Goal: Task Accomplishment & Management: Manage account settings

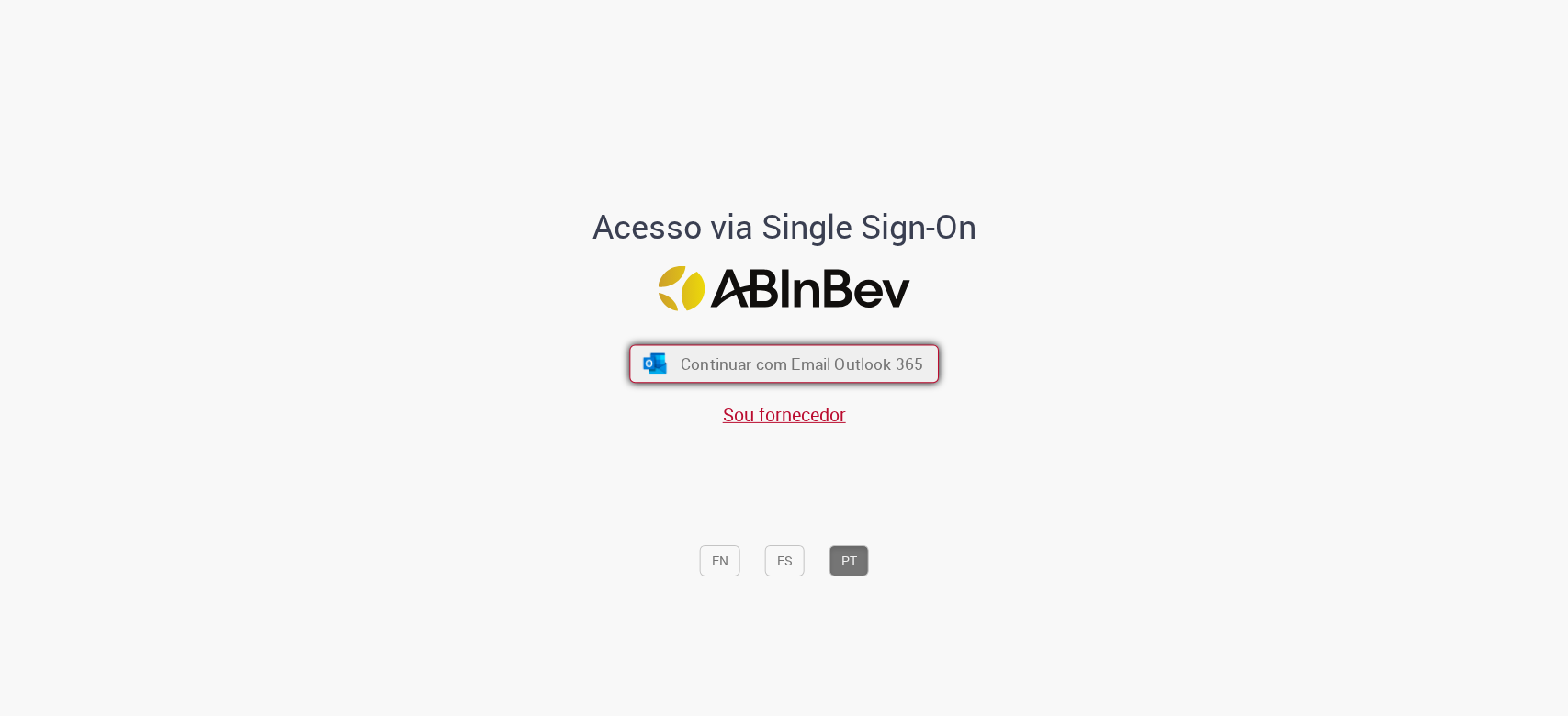
click at [808, 364] on span "Continuar com Email Outlook 365" at bounding box center [802, 364] width 243 height 22
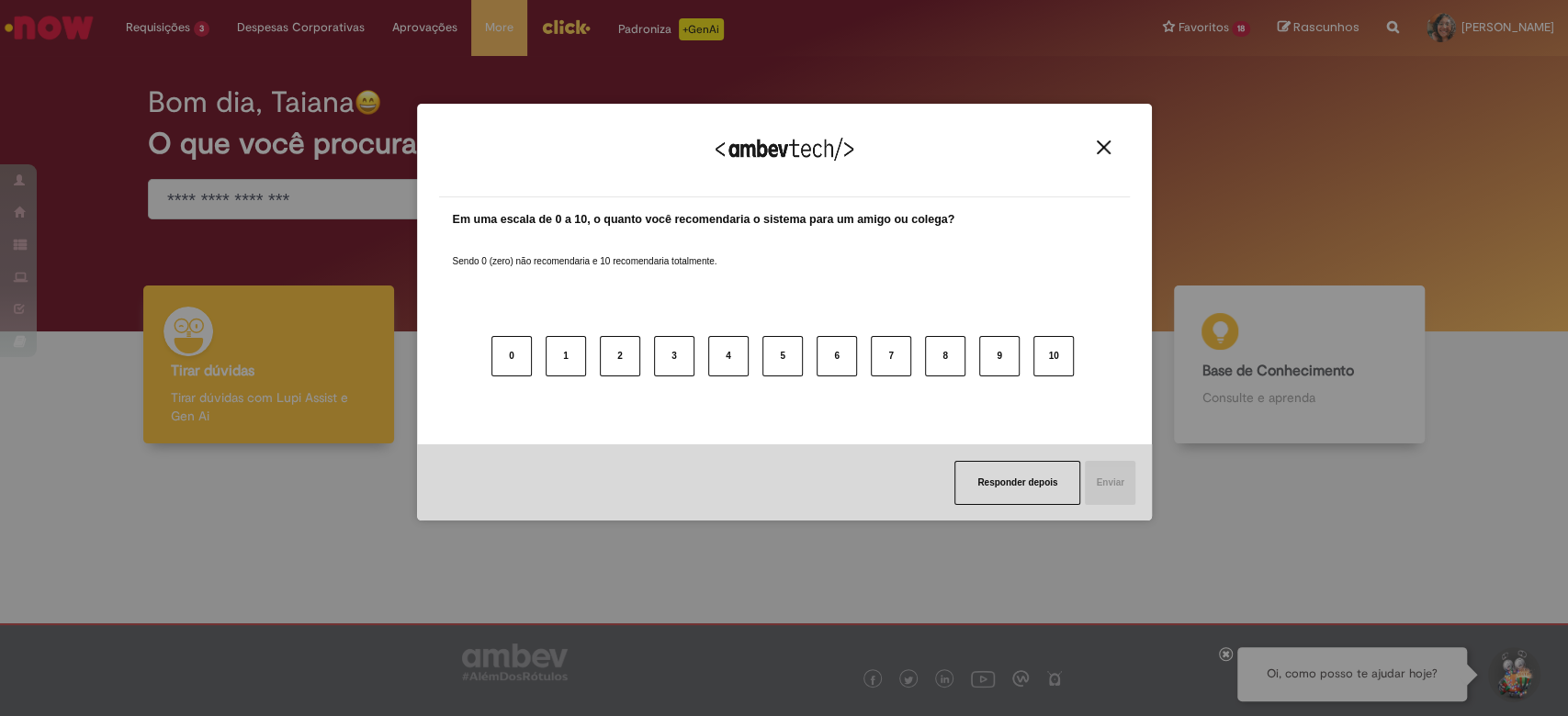
click at [1097, 145] on img "Close" at bounding box center [1103, 148] width 14 height 14
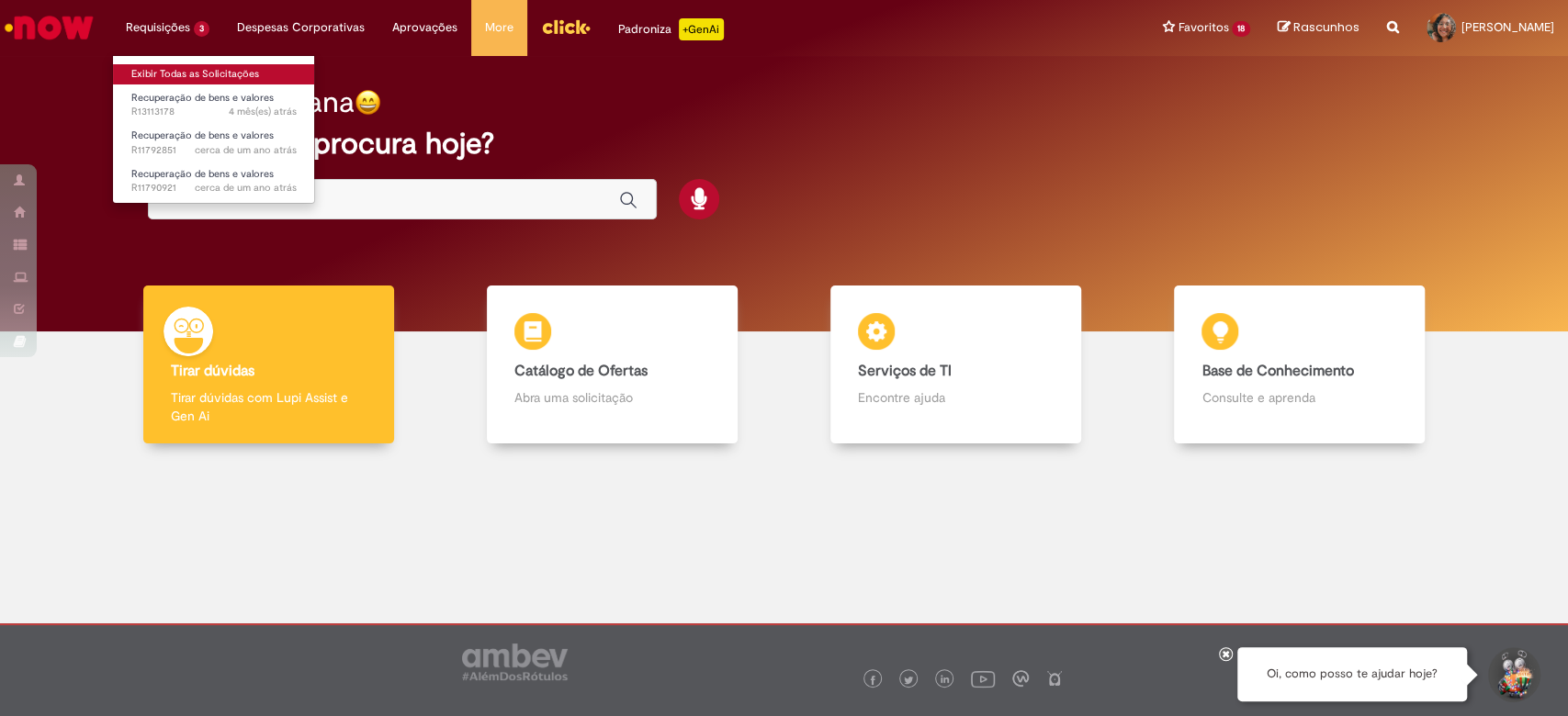
click at [213, 68] on link "Exibir Todas as Solicitações" at bounding box center [214, 74] width 202 height 21
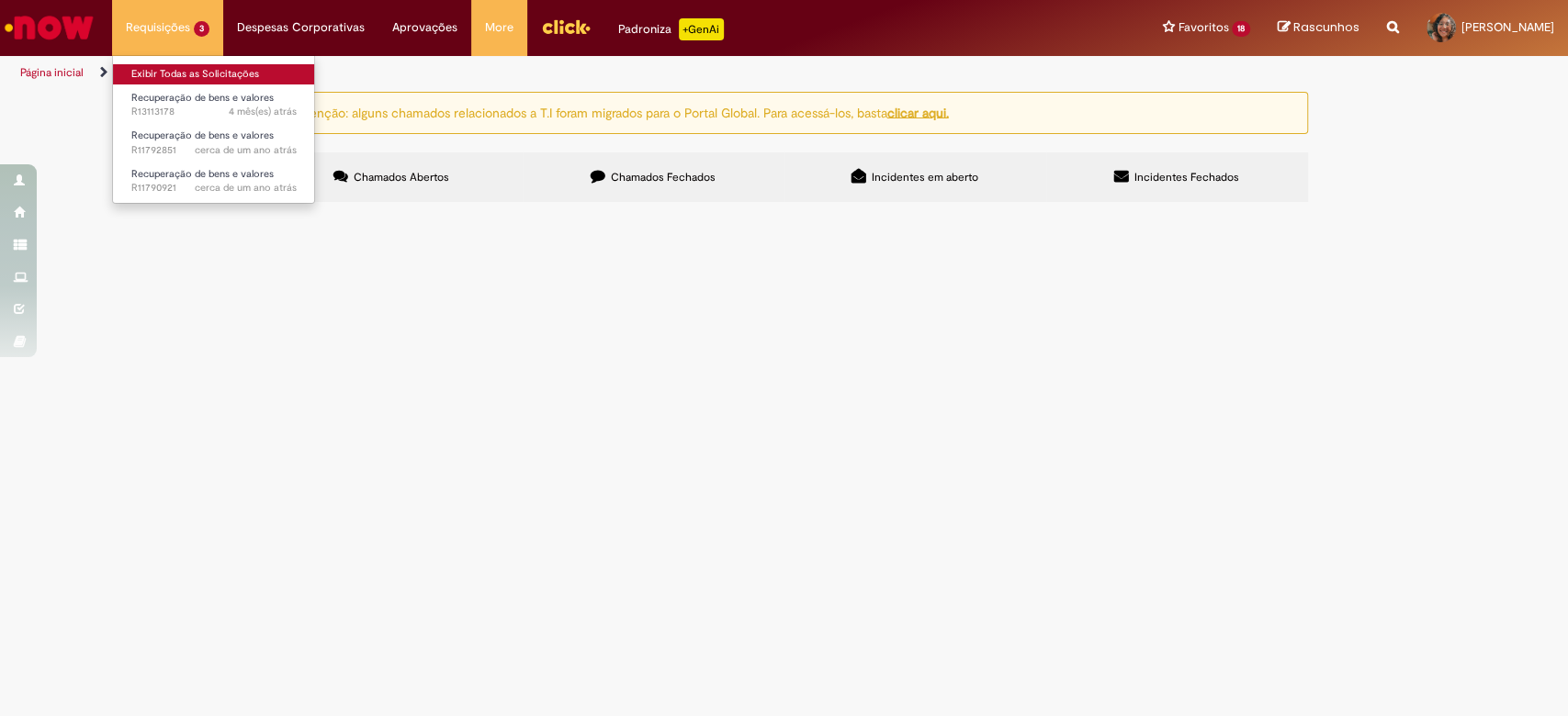
click at [191, 65] on link "Exibir Todas as Solicitações" at bounding box center [214, 74] width 202 height 21
click at [172, 67] on link "Exibir Todas as Solicitações" at bounding box center [214, 74] width 202 height 21
